Goal: Information Seeking & Learning: Learn about a topic

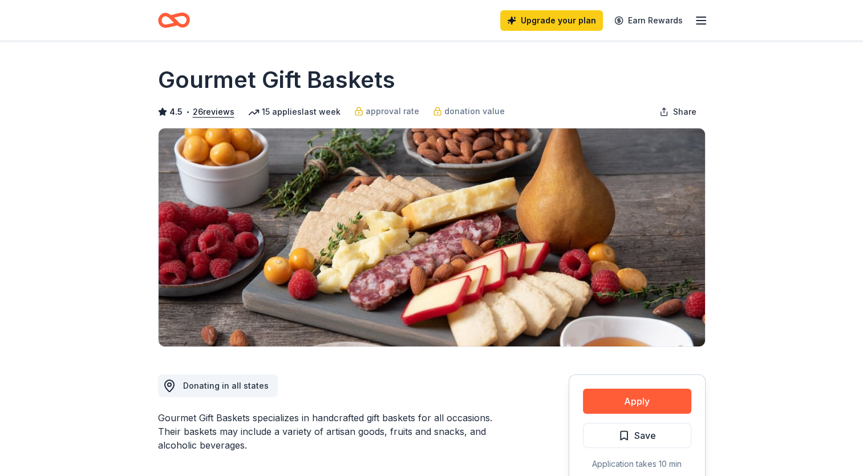
drag, startPoint x: 393, startPoint y: 79, endPoint x: 164, endPoint y: 81, distance: 228.8
click at [164, 81] on div "Gourmet Gift Baskets" at bounding box center [432, 80] width 548 height 32
drag, startPoint x: 353, startPoint y: 83, endPoint x: 236, endPoint y: 83, distance: 117.6
click at [236, 83] on div "Gourmet Gift Baskets" at bounding box center [432, 80] width 548 height 32
click at [651, 401] on button "Apply" at bounding box center [637, 401] width 108 height 25
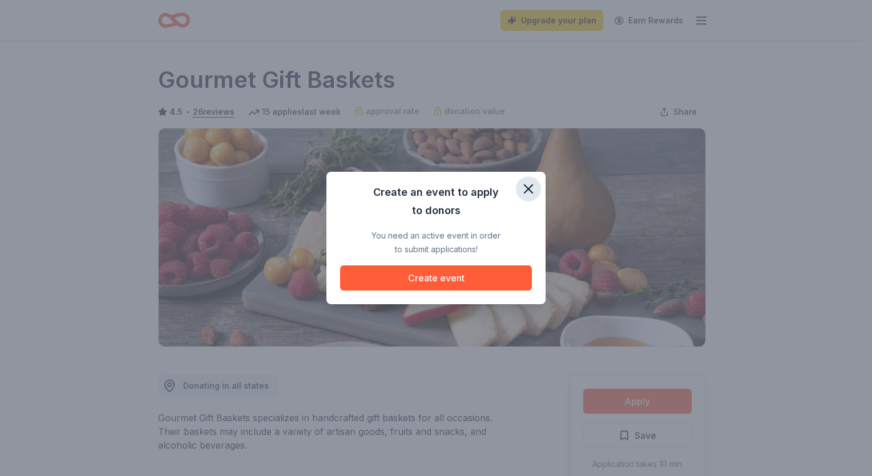
click at [527, 188] on icon "button" at bounding box center [528, 189] width 8 height 8
